Goal: Navigation & Orientation: Find specific page/section

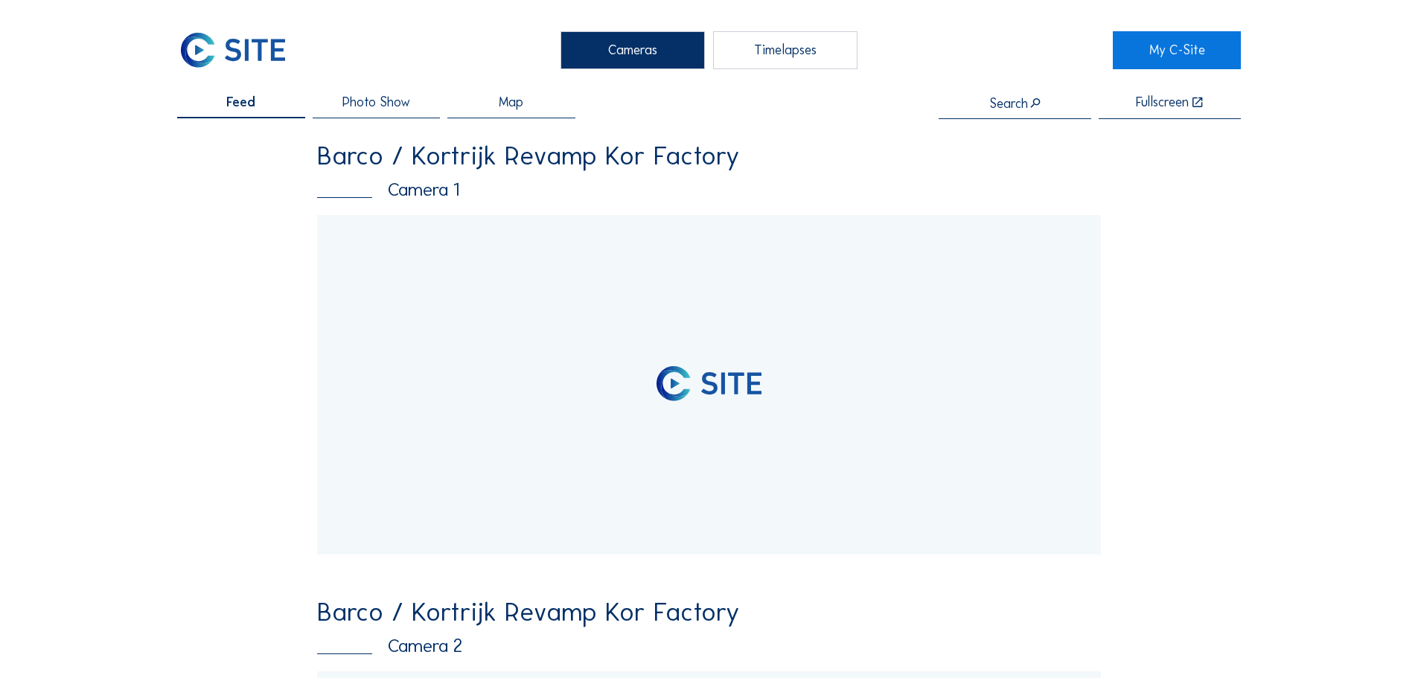
click at [734, 53] on div "Timelapses" at bounding box center [785, 49] width 144 height 37
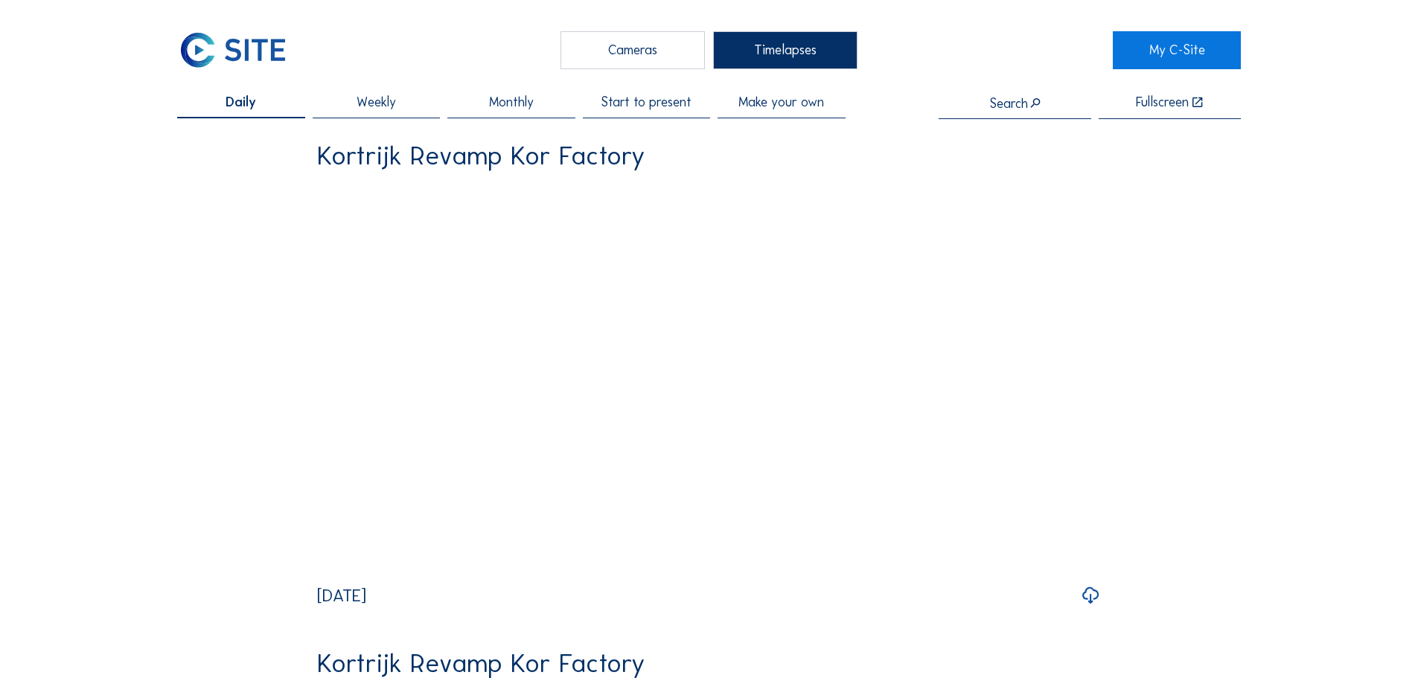
click at [668, 109] on span "Start to present" at bounding box center [646, 102] width 91 height 13
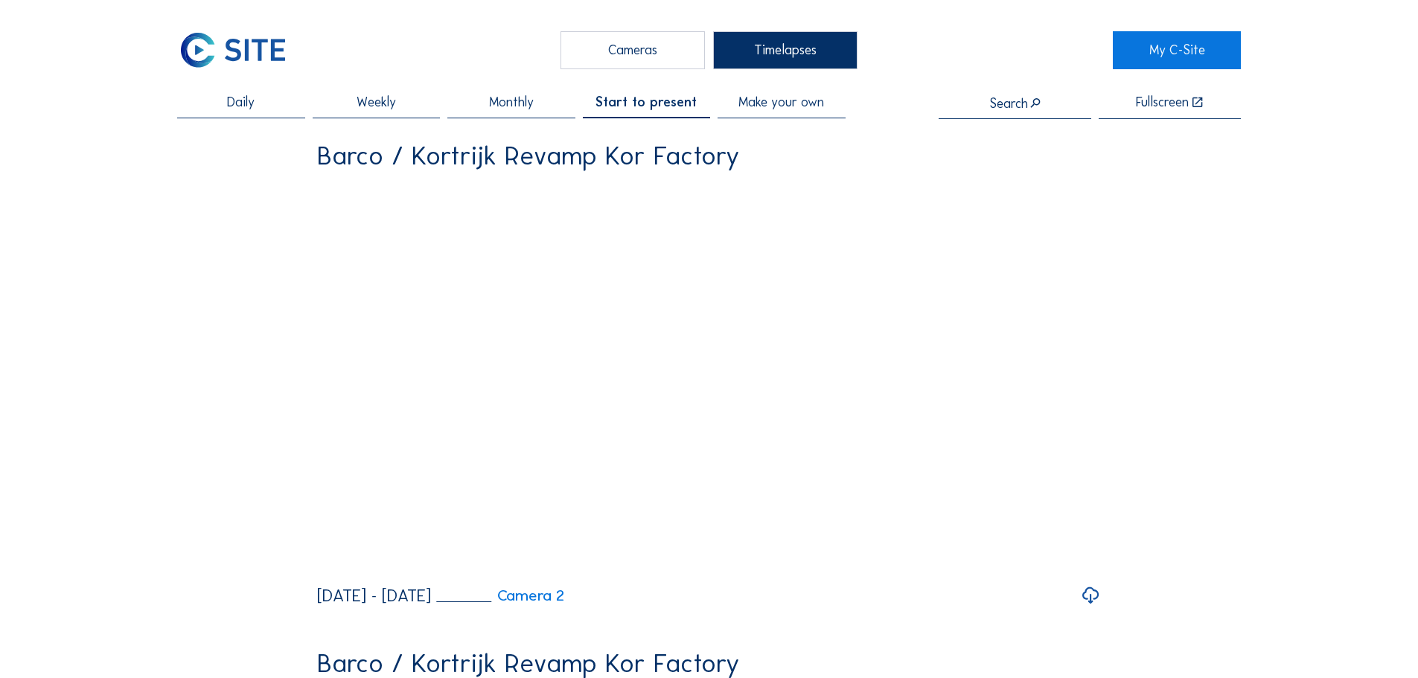
click at [1094, 608] on icon at bounding box center [1091, 596] width 20 height 24
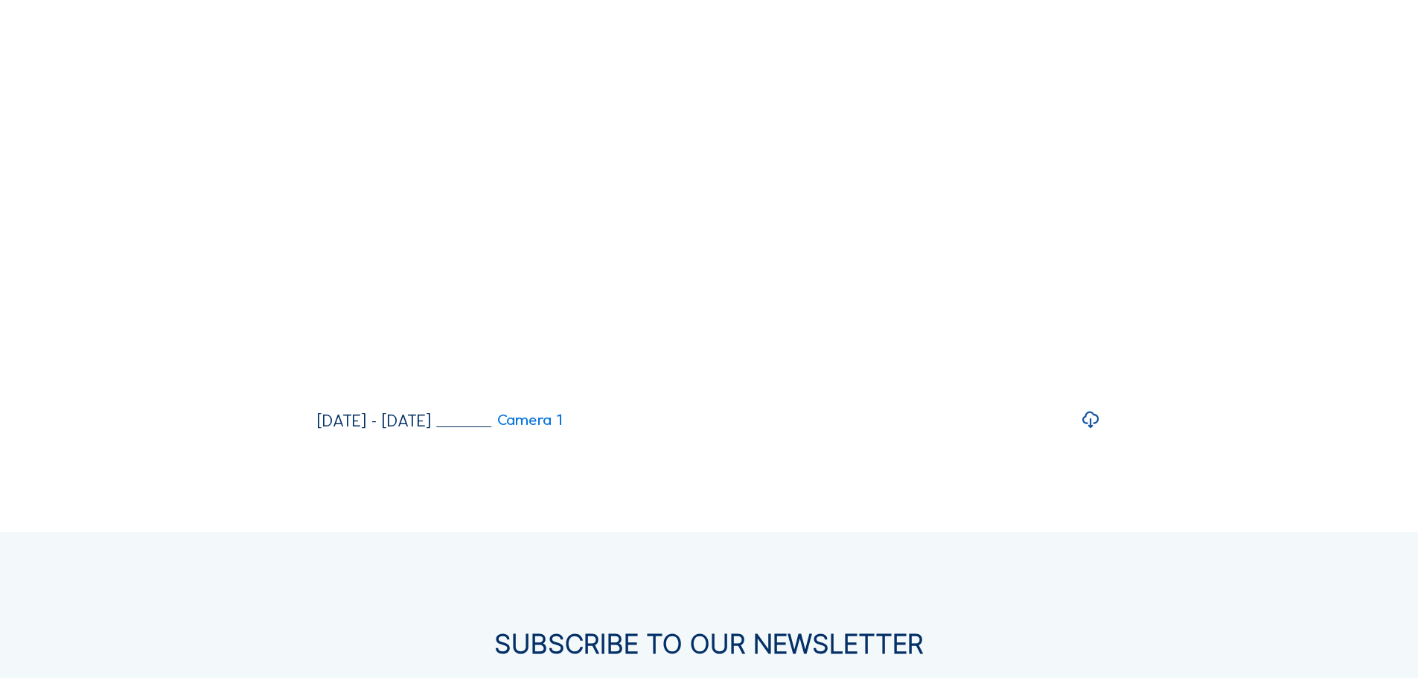
scroll to position [702, 0]
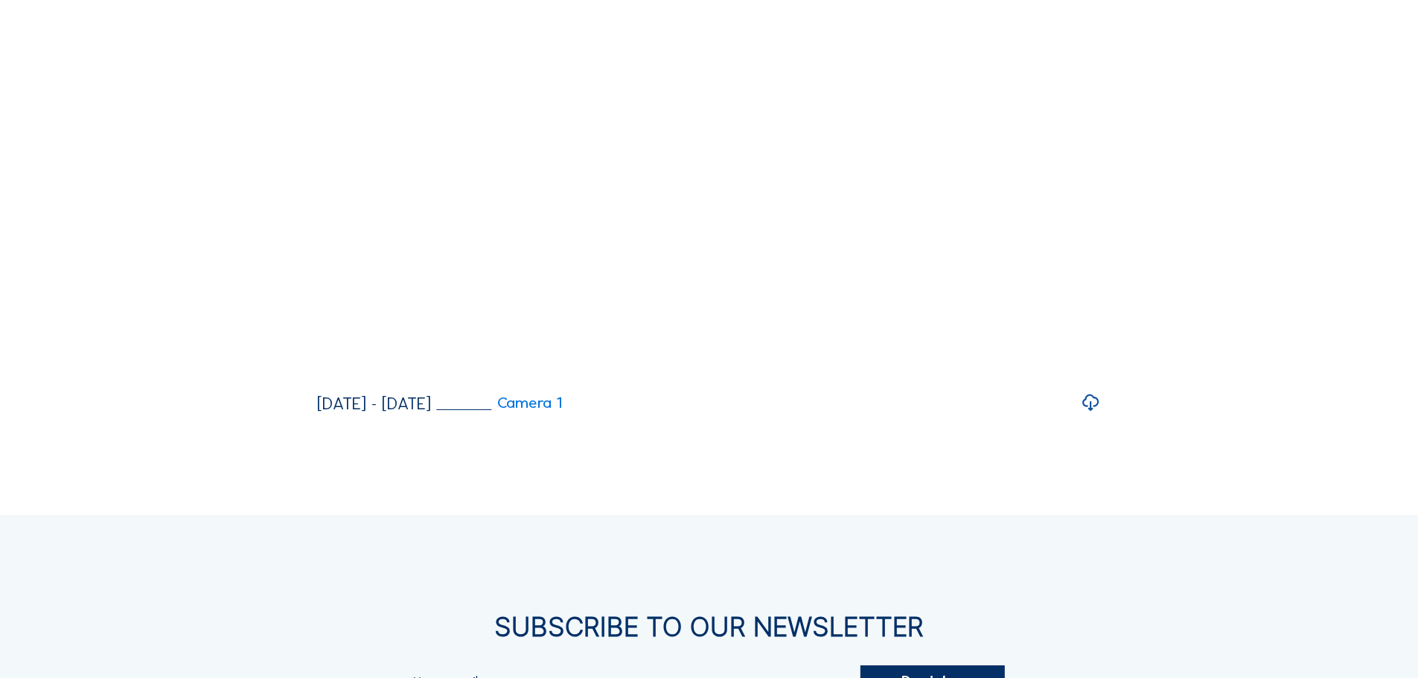
click at [1090, 415] on icon at bounding box center [1091, 404] width 20 height 24
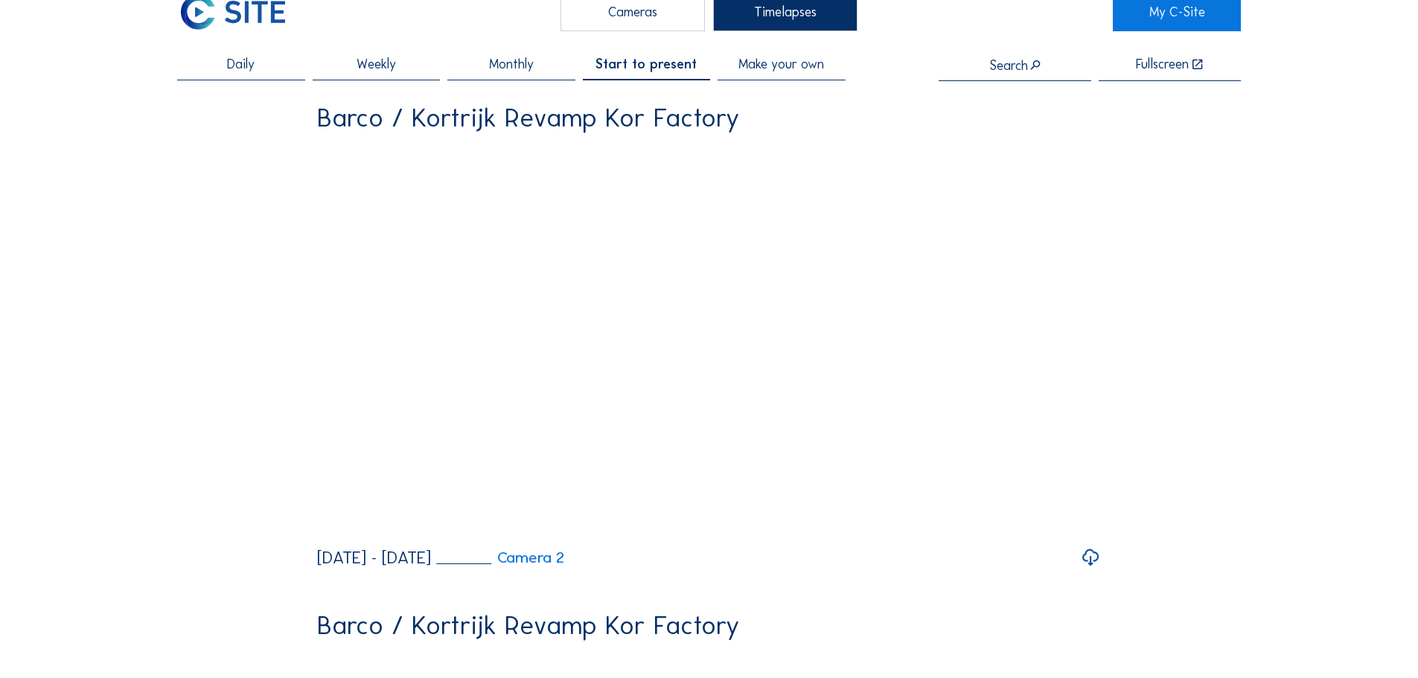
scroll to position [15, 0]
